Goal: Transaction & Acquisition: Purchase product/service

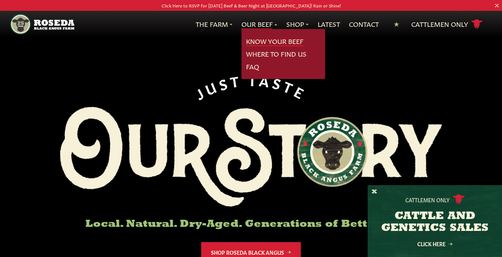
click at [253, 46] on link "Know Your Beef" at bounding box center [274, 42] width 57 height 10
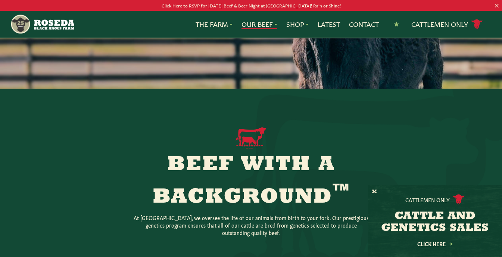
scroll to position [112, 0]
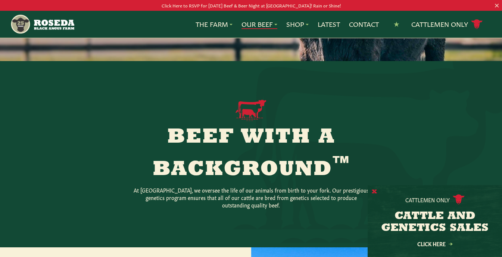
click at [375, 188] on button "X" at bounding box center [374, 192] width 5 height 8
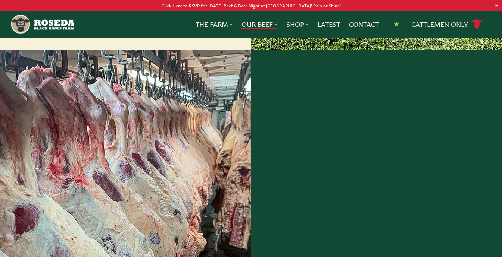
scroll to position [485, 0]
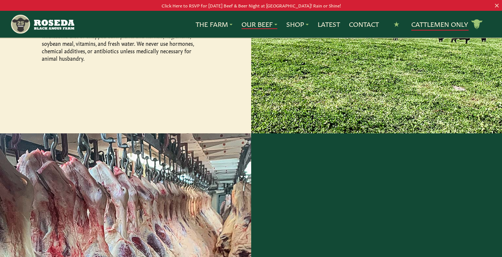
click at [434, 26] on link "Cattlemen Only cattle icon copy Created with Sketch." at bounding box center [447, 24] width 72 height 13
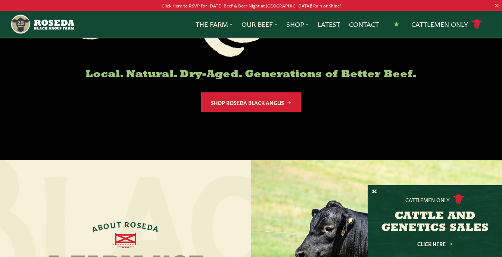
scroll to position [149, 0]
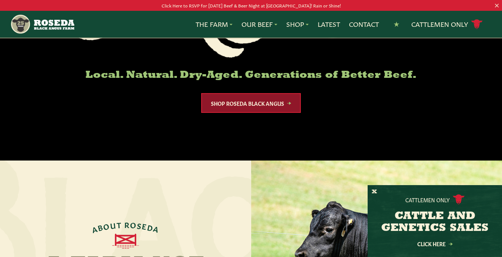
click at [279, 113] on link "Shop Roseda Black Angus" at bounding box center [251, 103] width 100 height 20
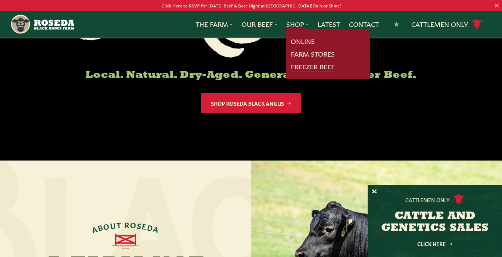
click at [291, 72] on link "Freezer Beef" at bounding box center [313, 67] width 44 height 10
